Goal: Task Accomplishment & Management: Manage account settings

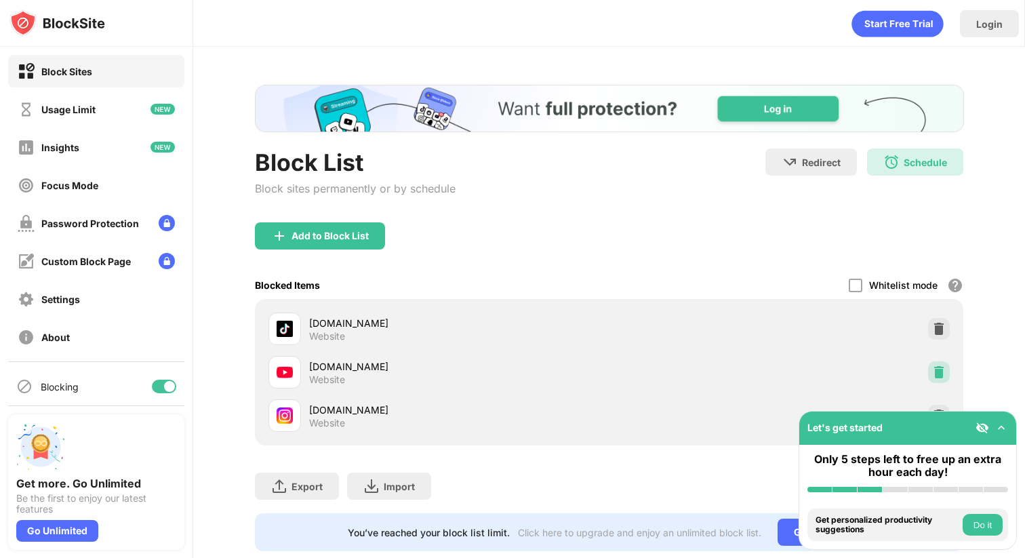
click at [938, 367] on img at bounding box center [939, 372] width 14 height 14
click at [939, 323] on img at bounding box center [939, 329] width 14 height 14
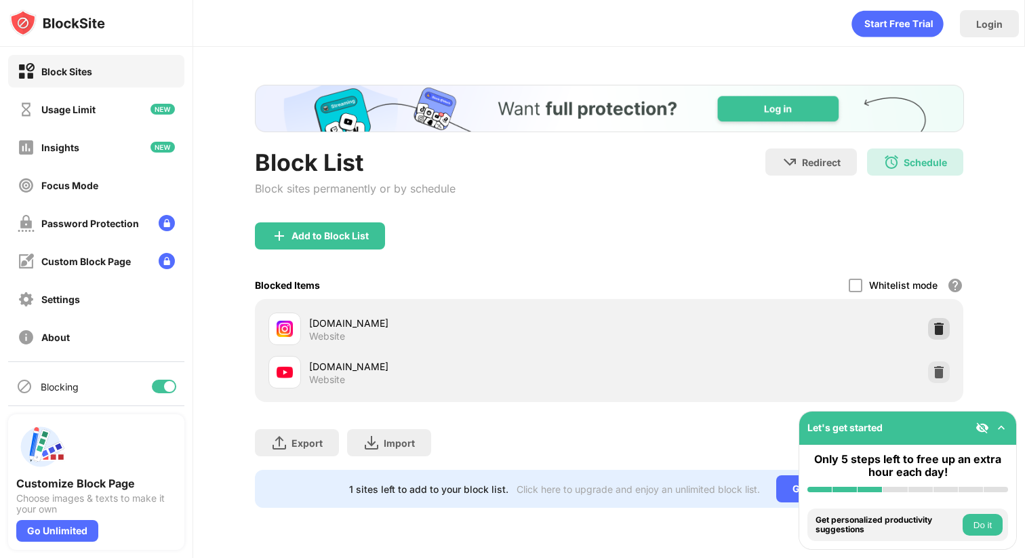
click at [942, 332] on img at bounding box center [939, 329] width 14 height 14
